Goal: Find specific page/section

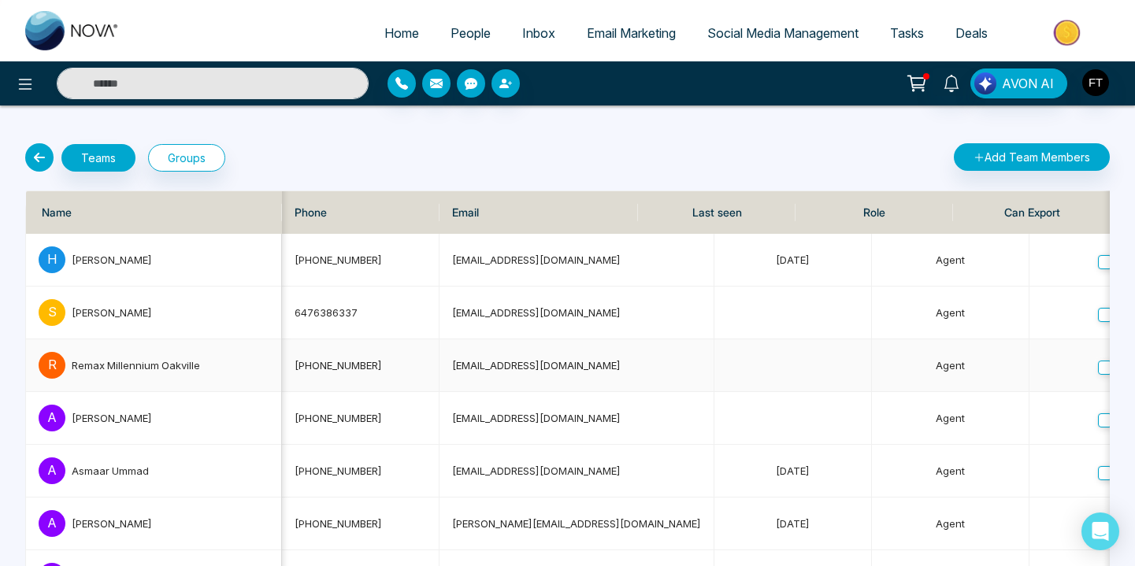
scroll to position [0, 156]
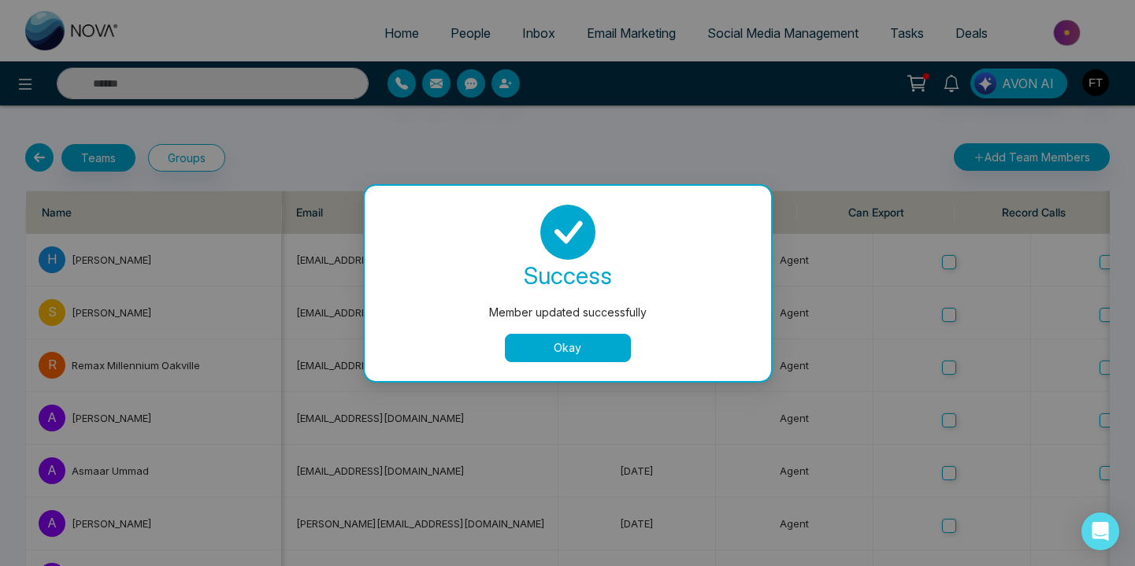
click at [621, 349] on button "Okay" at bounding box center [568, 348] width 126 height 28
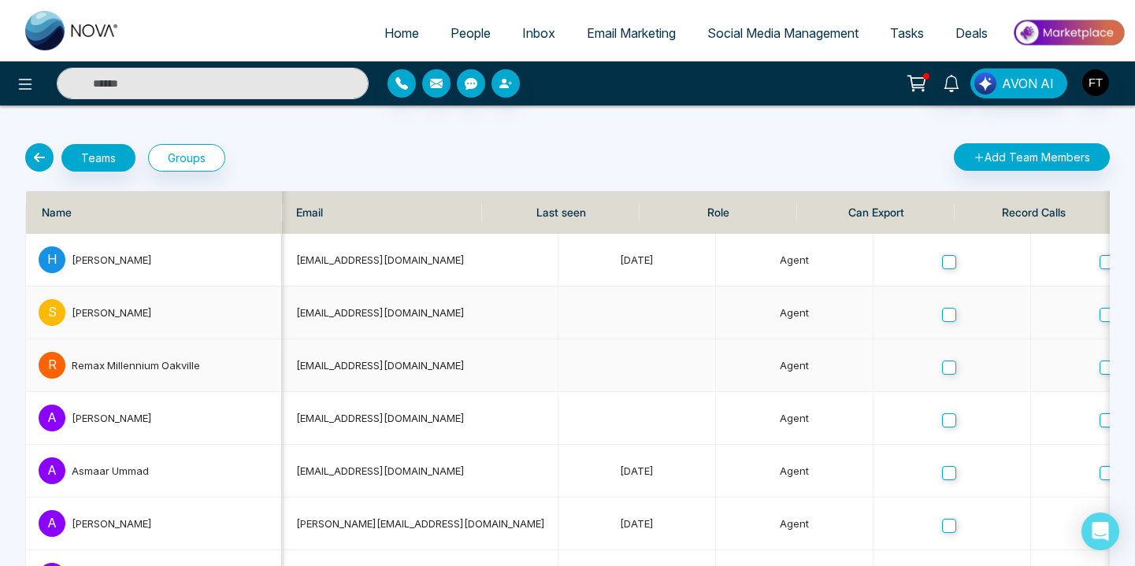
click at [508, 386] on tbody "[PERSON_NAME] [PHONE_NUMBER] [EMAIL_ADDRESS][DOMAIN_NAME] [DATE] Agent Complete…" at bounding box center [765, 550] width 1791 height 633
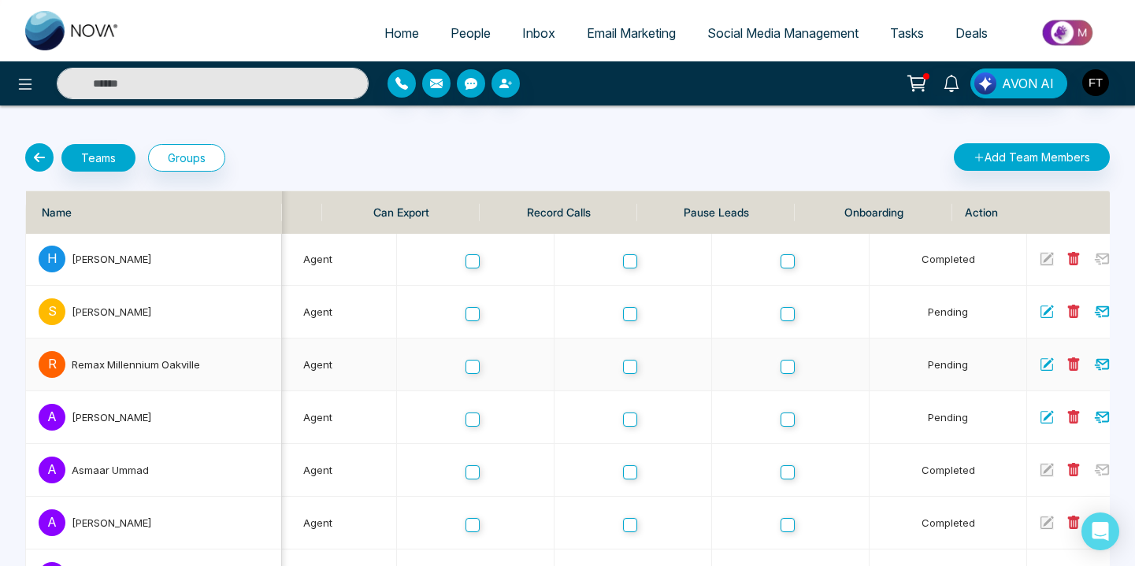
scroll to position [0, 631]
click at [1096, 264] on icon at bounding box center [1099, 262] width 6 height 6
click at [71, 43] on img at bounding box center [72, 30] width 94 height 39
select select "*"
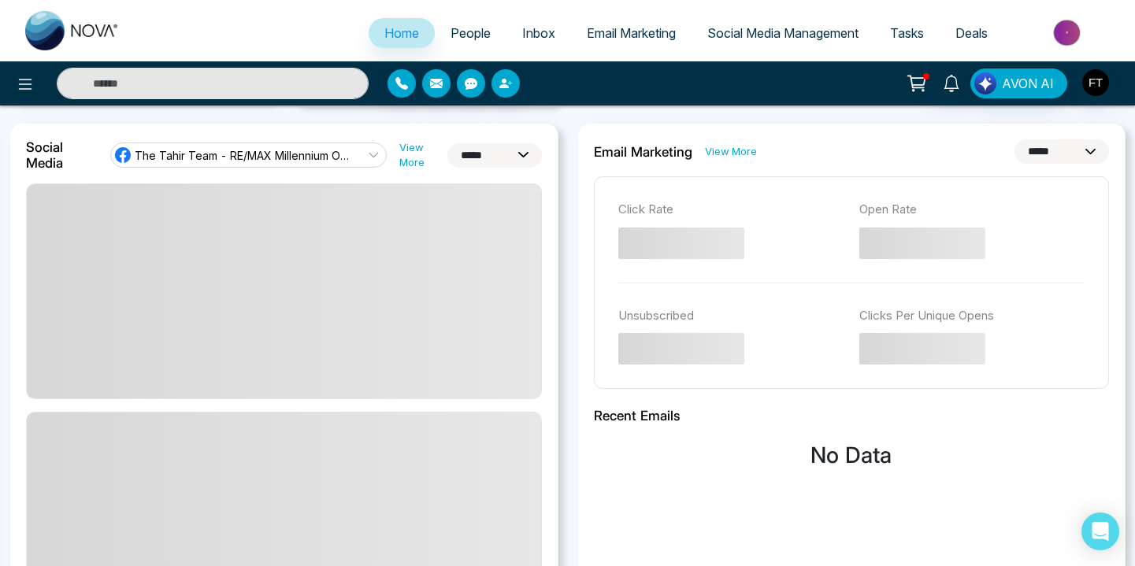
scroll to position [350, 0]
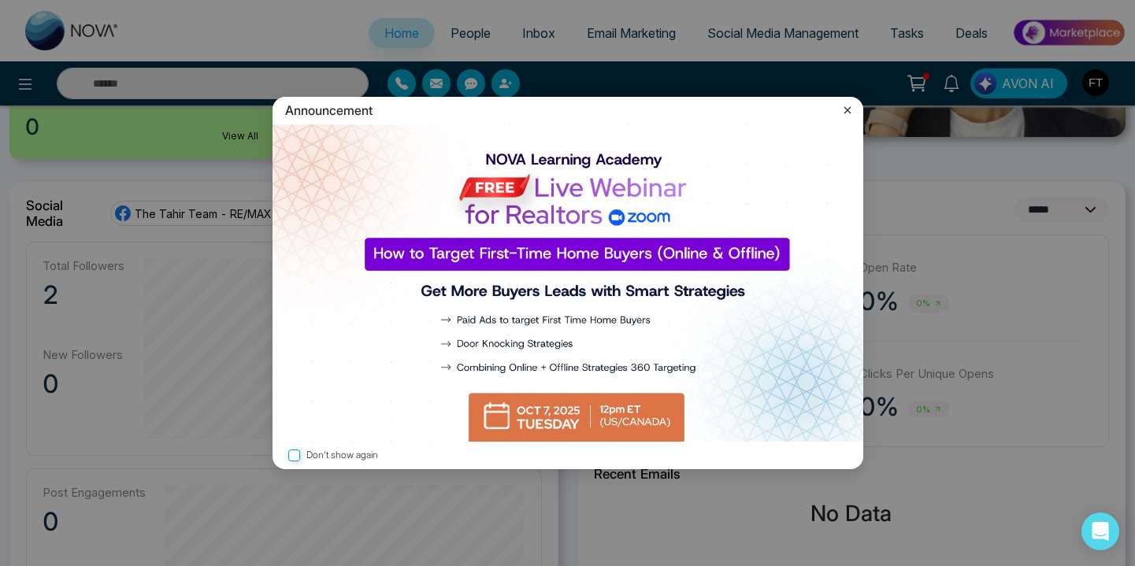
click at [844, 113] on icon at bounding box center [847, 110] width 16 height 16
